Goal: Task Accomplishment & Management: Use online tool/utility

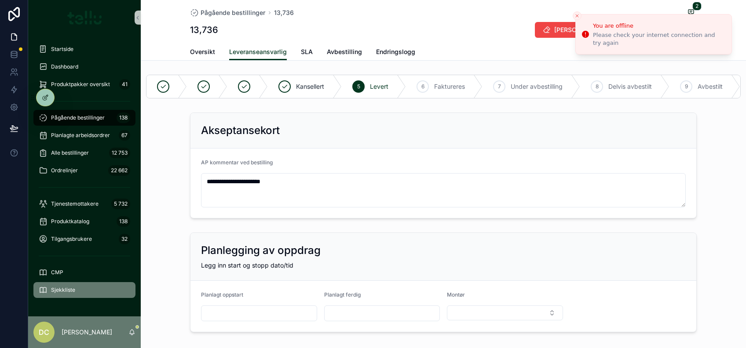
scroll to position [272, 0]
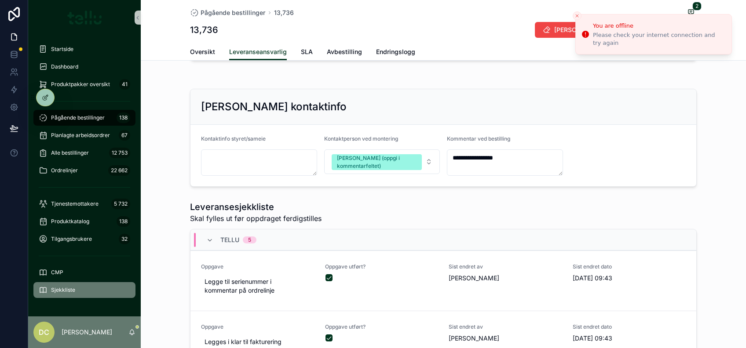
click at [64, 297] on div "Sjekkliste" at bounding box center [85, 290] width 92 height 14
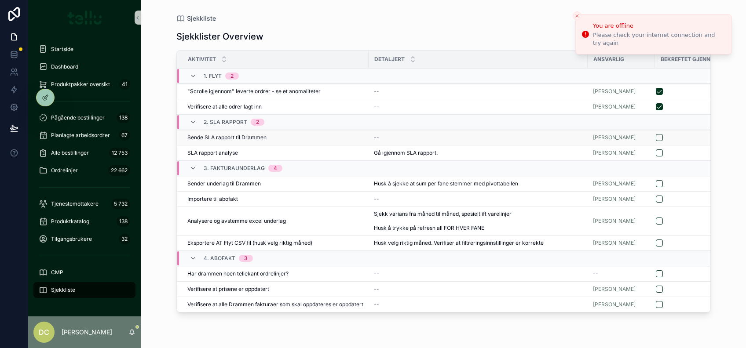
click at [253, 136] on span "Sende SLA rapport til Drammen" at bounding box center [226, 137] width 79 height 7
